Goal: Task Accomplishment & Management: Use online tool/utility

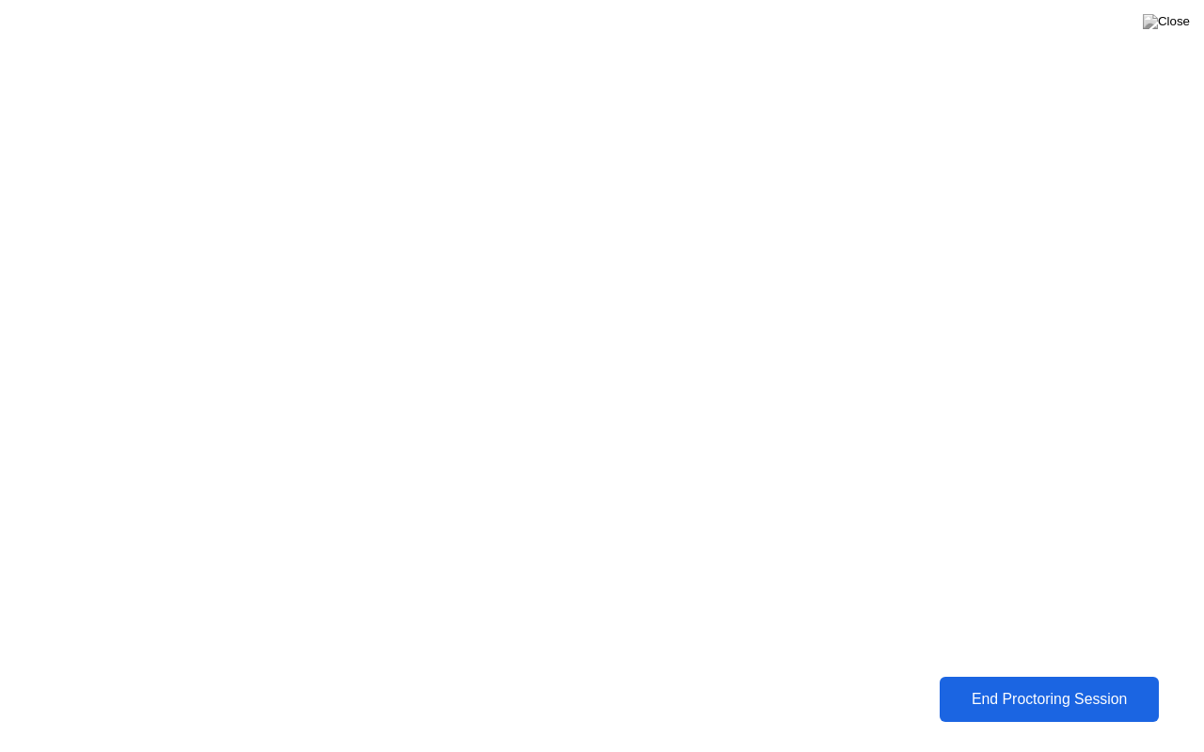
click at [1129, 694] on div "End Proctoring Session" at bounding box center [1048, 699] width 209 height 17
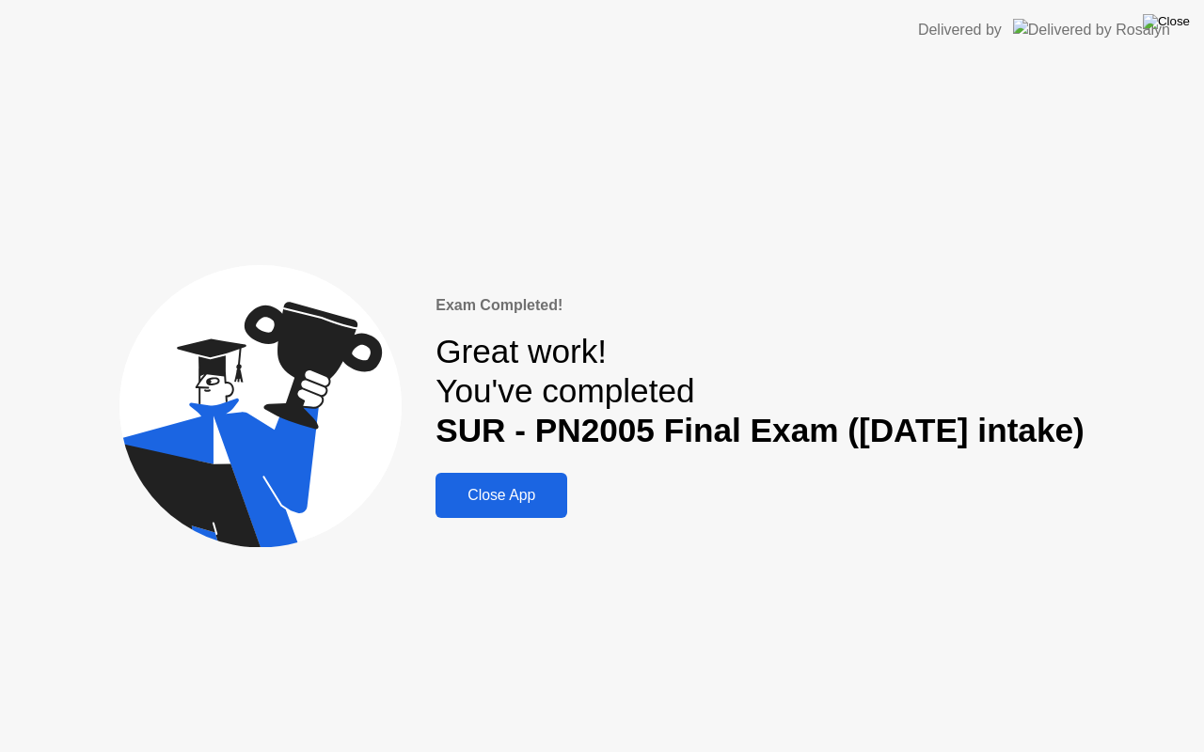
click at [1181, 29] on img at bounding box center [1166, 21] width 47 height 15
